Goal: Transaction & Acquisition: Purchase product/service

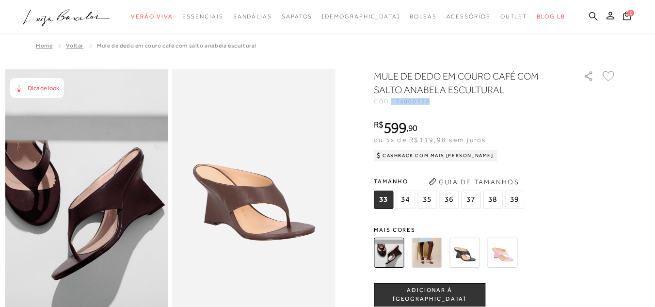
click at [589, 16] on icon at bounding box center [593, 16] width 9 height 9
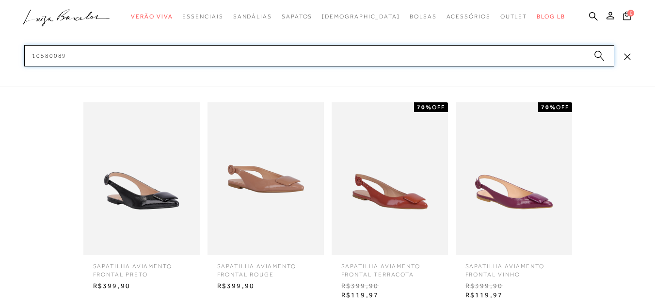
scroll to position [388, 0]
type input "10580089"
click at [279, 205] on img at bounding box center [265, 178] width 116 height 153
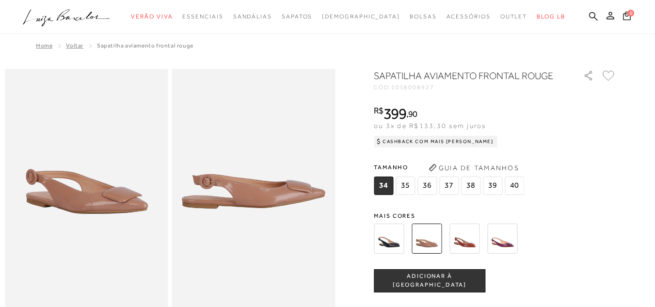
click at [75, 8] on icon ".a{fill-rule:evenodd;}" at bounding box center [66, 18] width 87 height 20
